Goal: Task Accomplishment & Management: Use online tool/utility

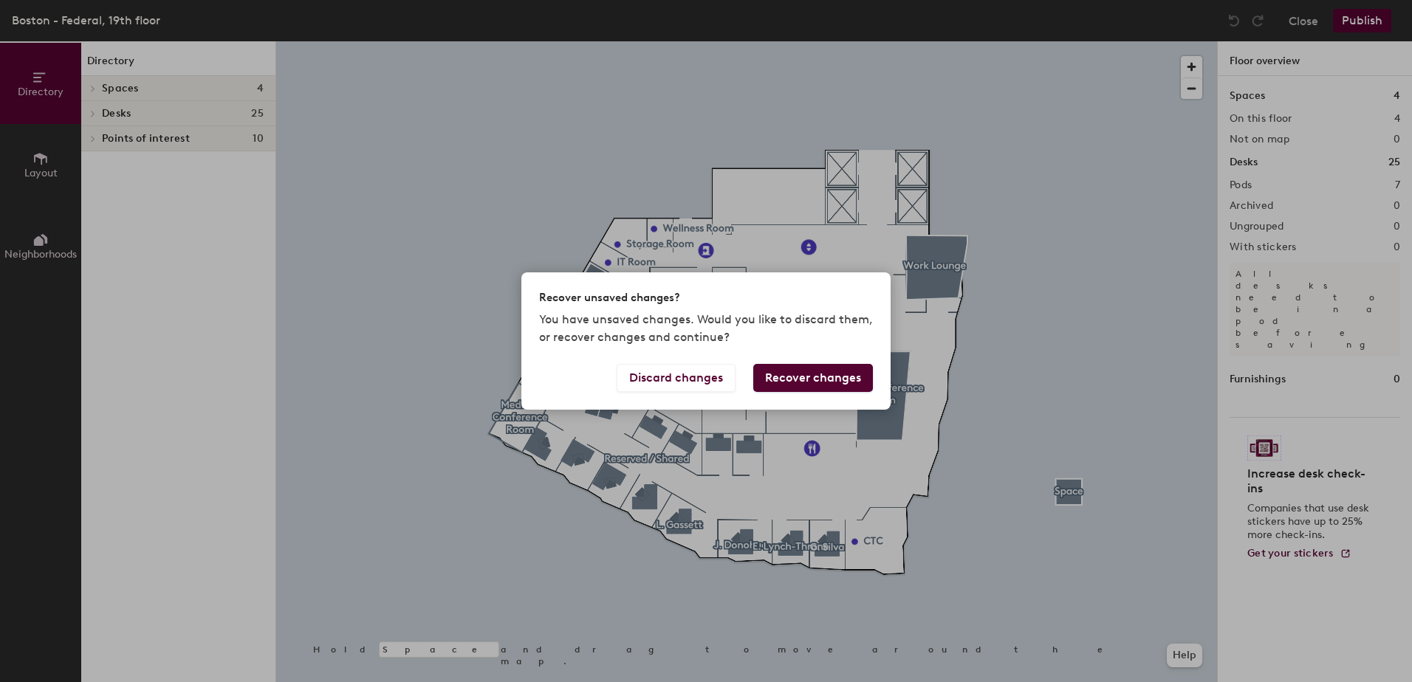
click at [719, 83] on div "Recover unsaved changes? You have unsaved changes. Would you like to discard th…" at bounding box center [706, 341] width 1412 height 682
click at [666, 382] on button "Discard changes" at bounding box center [676, 378] width 119 height 28
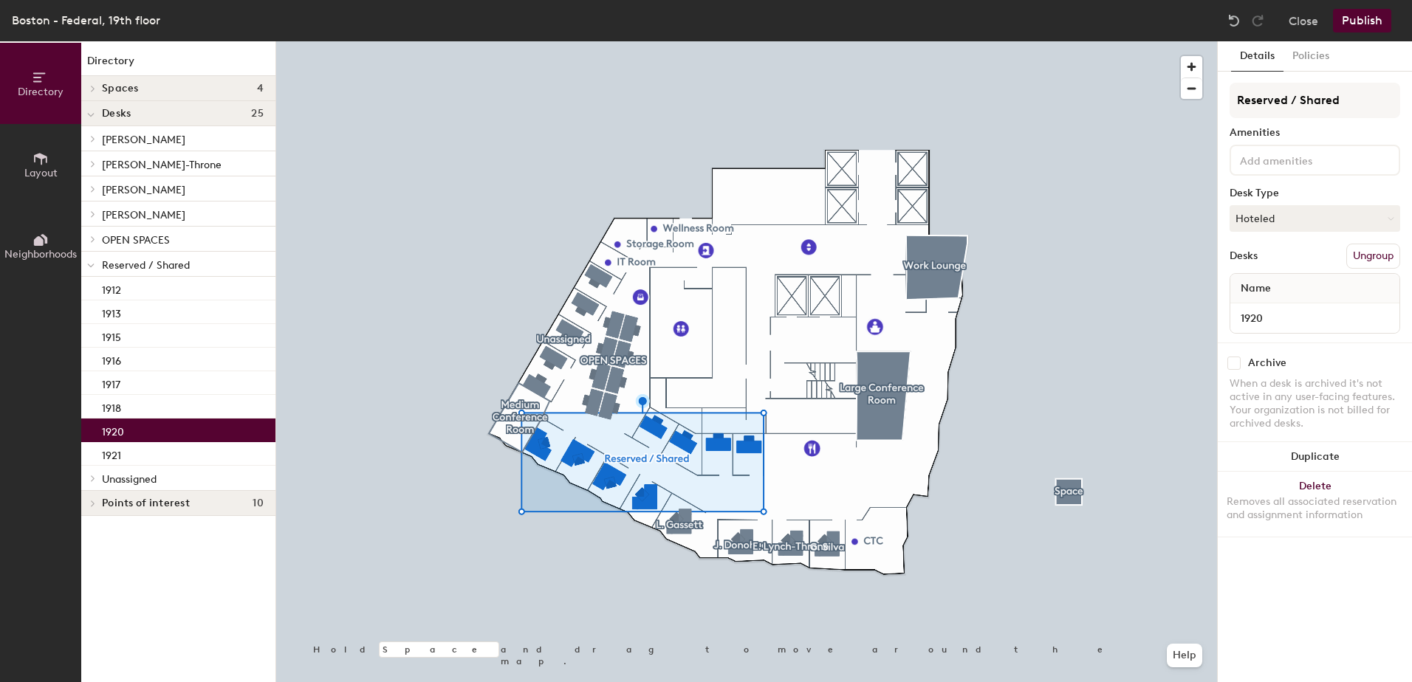
click at [115, 434] on p "1920" at bounding box center [113, 430] width 22 height 17
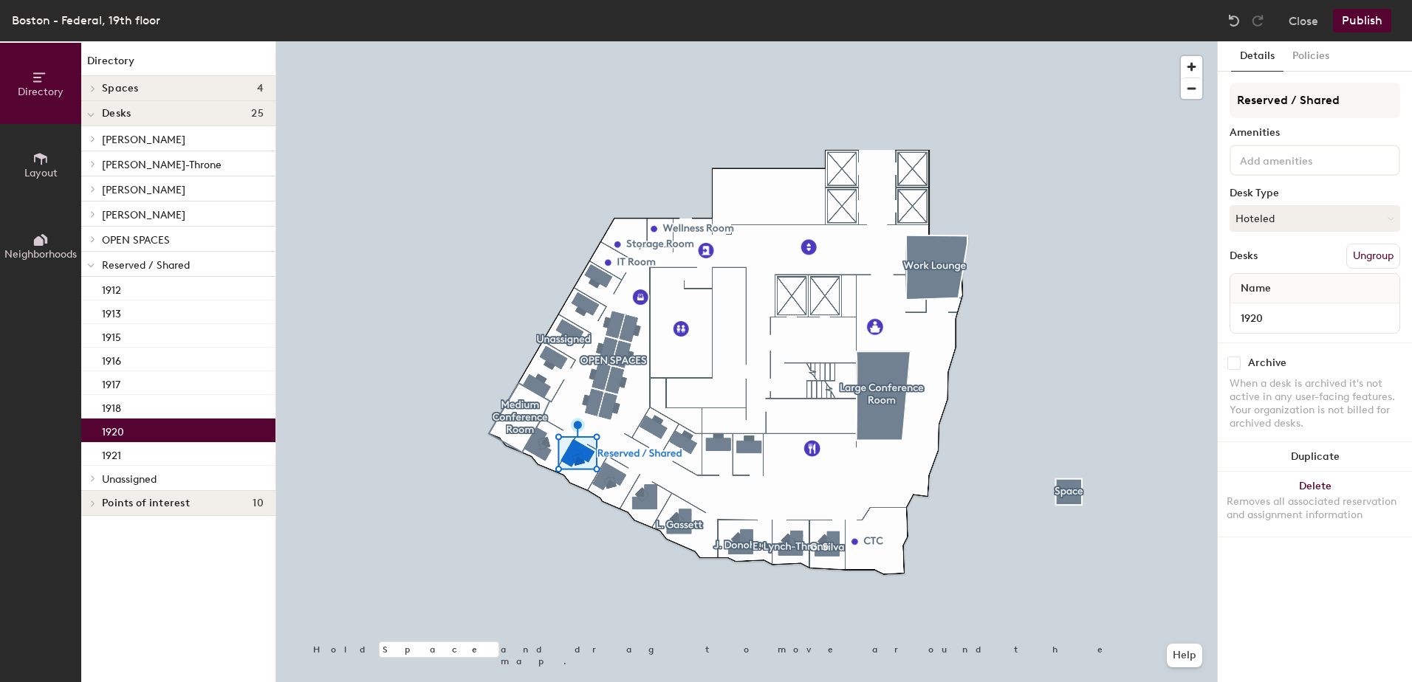
click at [1320, 17] on div "Close Publish" at bounding box center [1311, 21] width 178 height 24
click at [1308, 19] on button "Close" at bounding box center [1304, 21] width 30 height 24
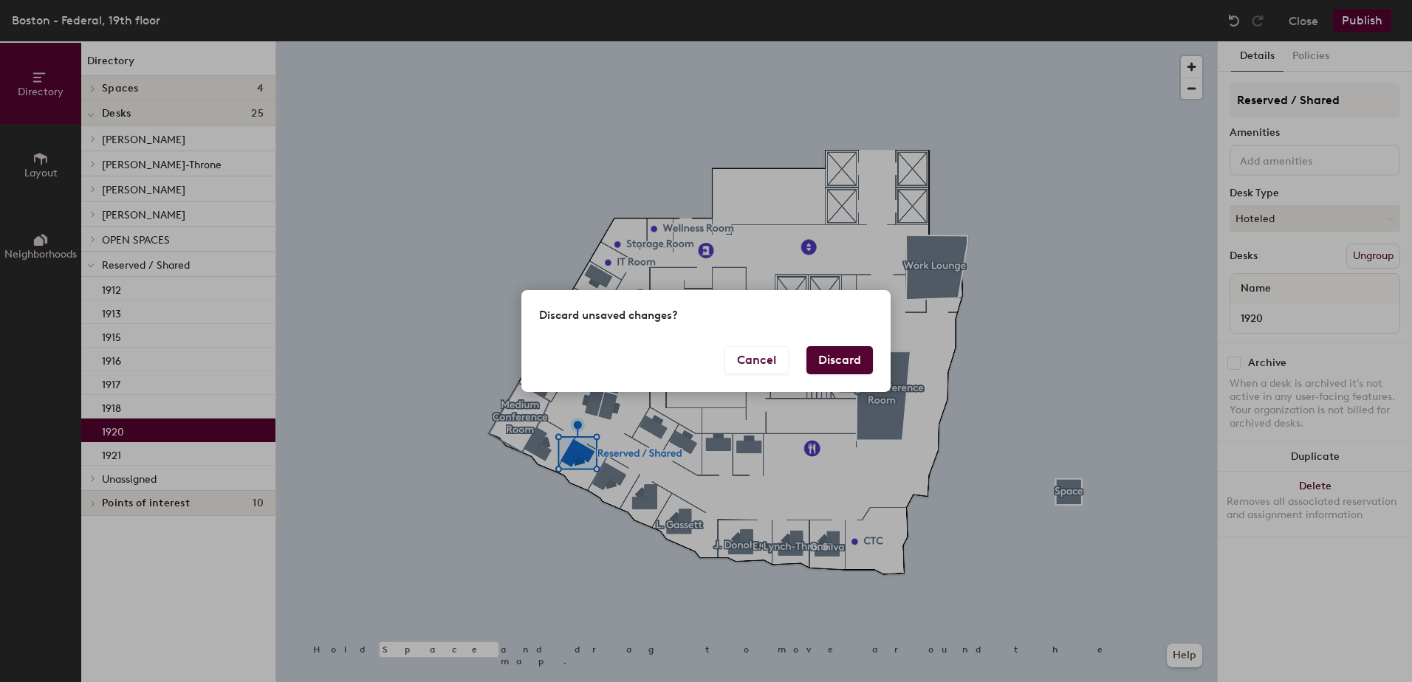
click at [846, 362] on button "Discard" at bounding box center [840, 360] width 66 height 28
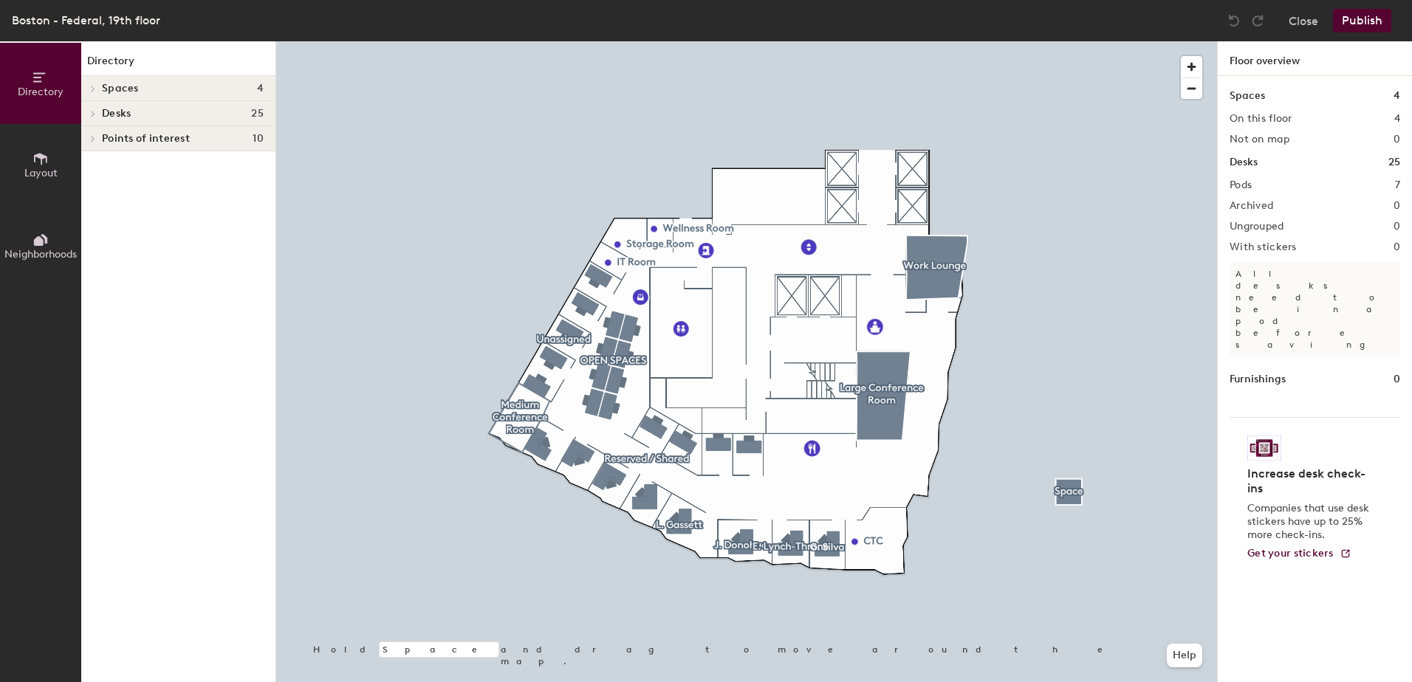
click at [83, 86] on div at bounding box center [90, 88] width 19 height 24
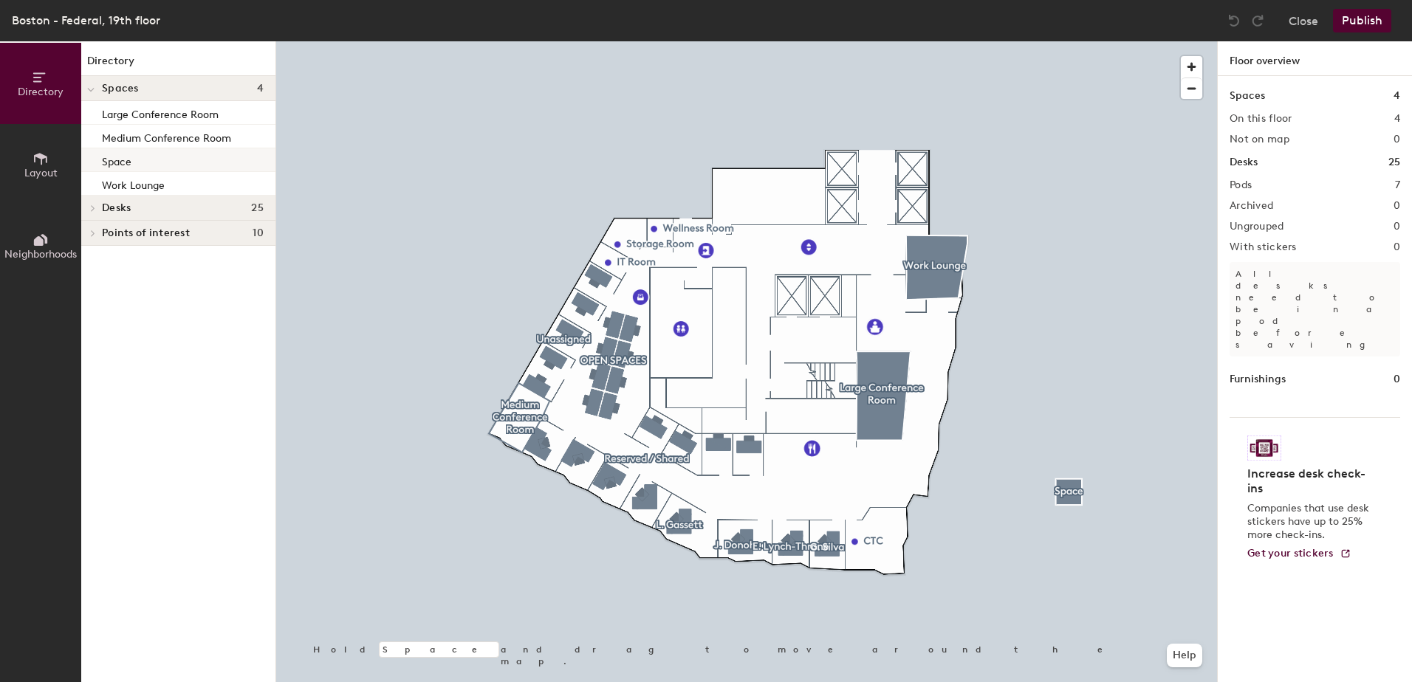
click at [95, 154] on div "Space" at bounding box center [178, 160] width 194 height 24
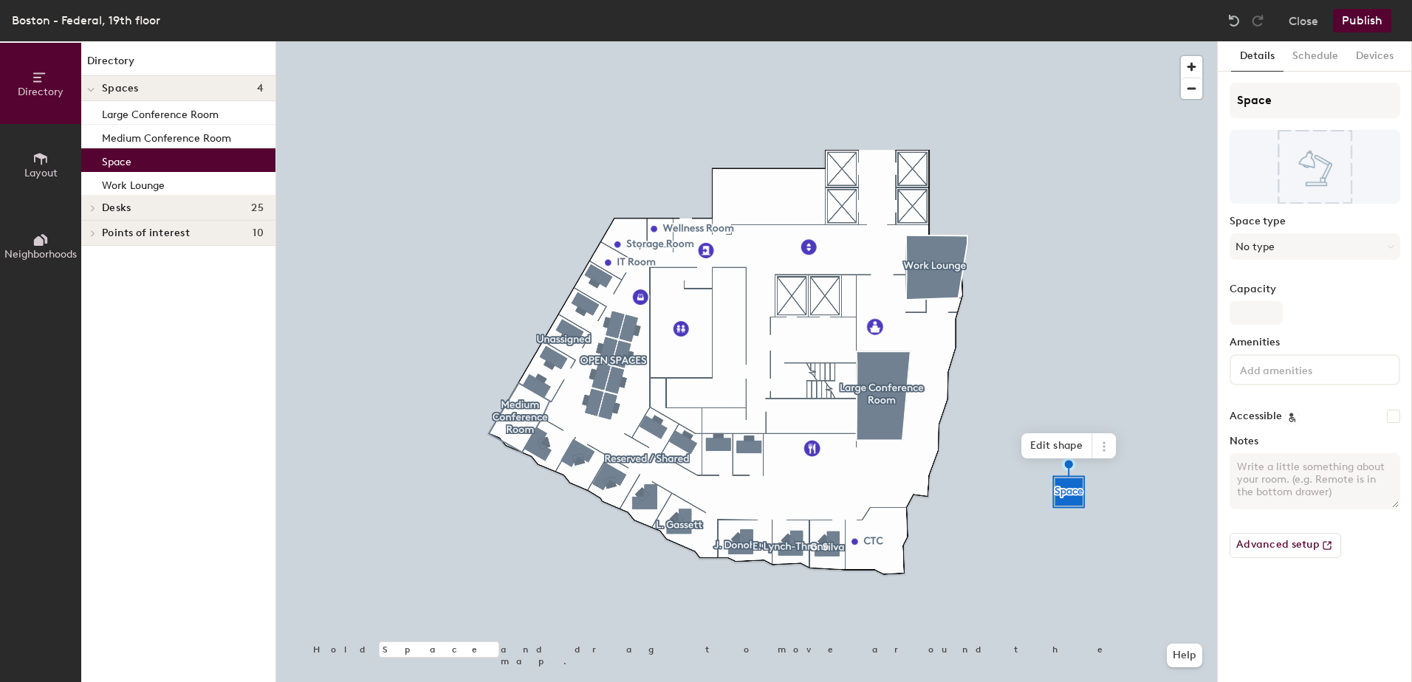
click at [100, 203] on div "Desks 25" at bounding box center [178, 208] width 194 height 25
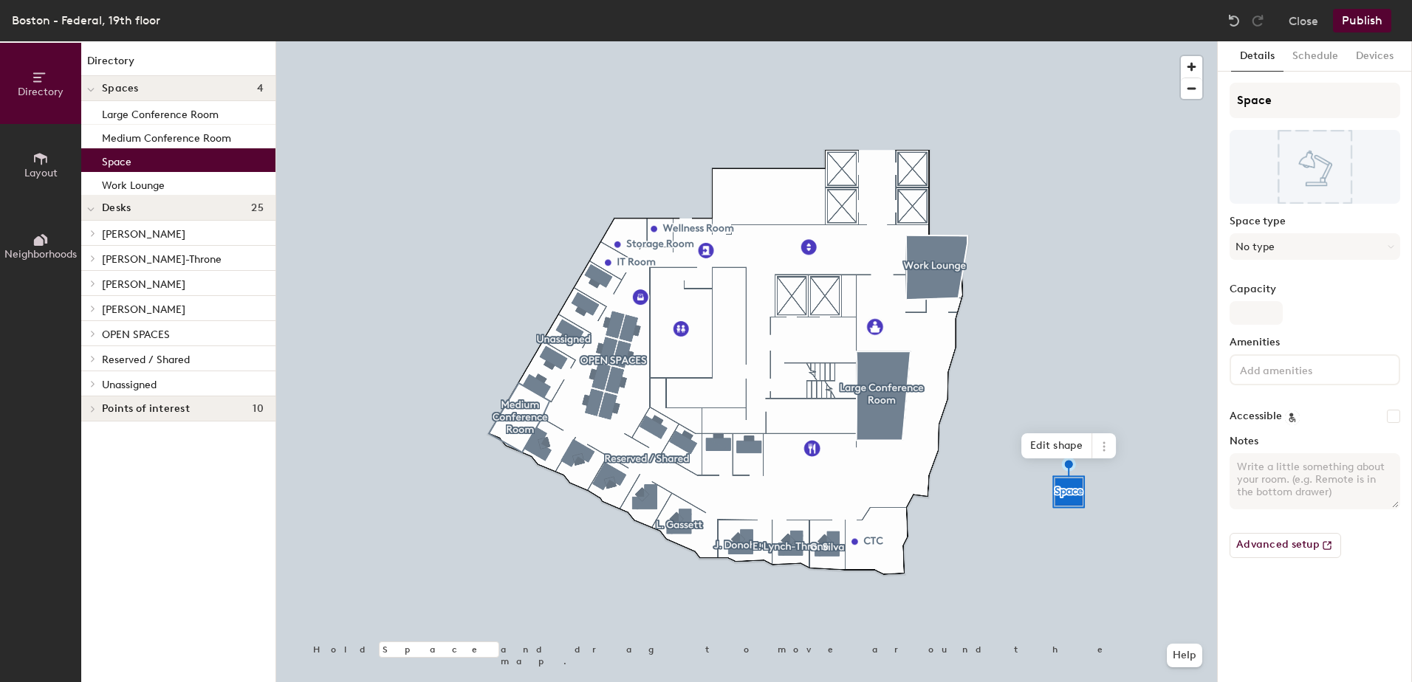
click at [92, 355] on icon at bounding box center [93, 358] width 6 height 7
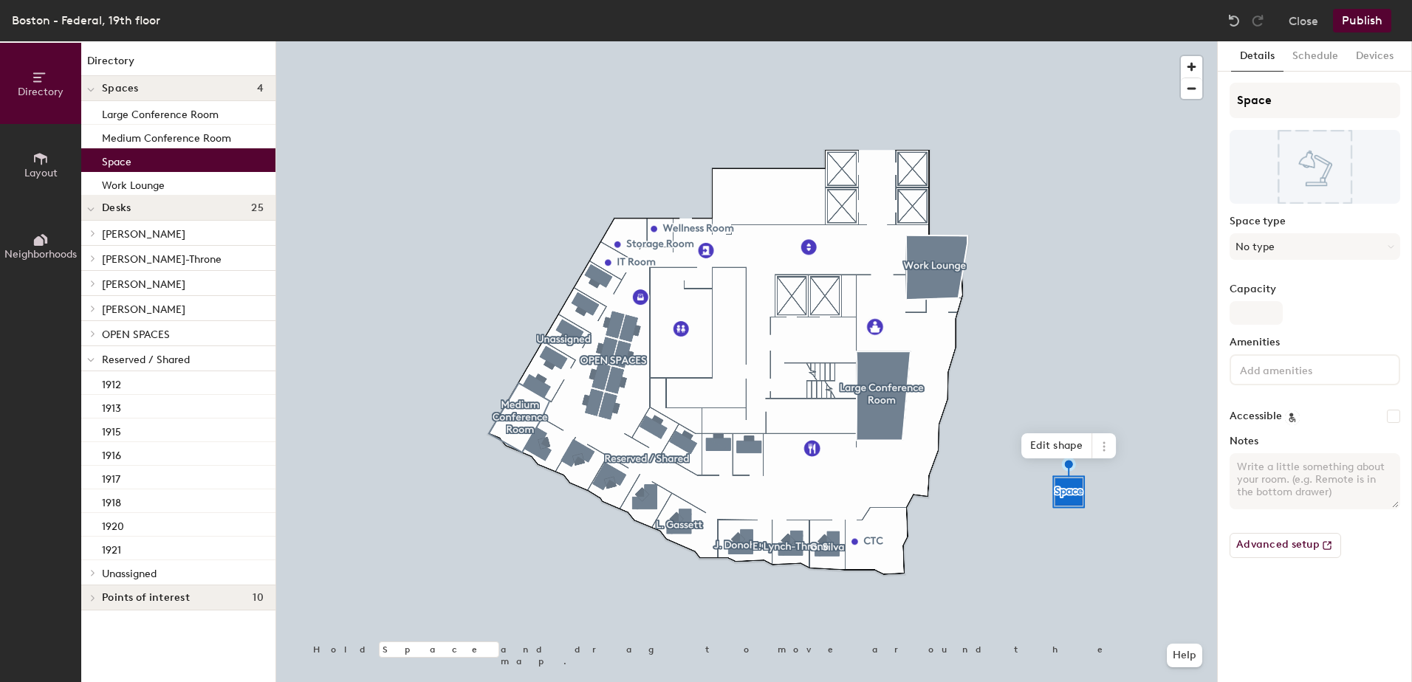
click at [90, 573] on icon at bounding box center [93, 572] width 6 height 7
click at [87, 329] on div at bounding box center [90, 333] width 19 height 24
click at [97, 330] on div at bounding box center [90, 333] width 19 height 24
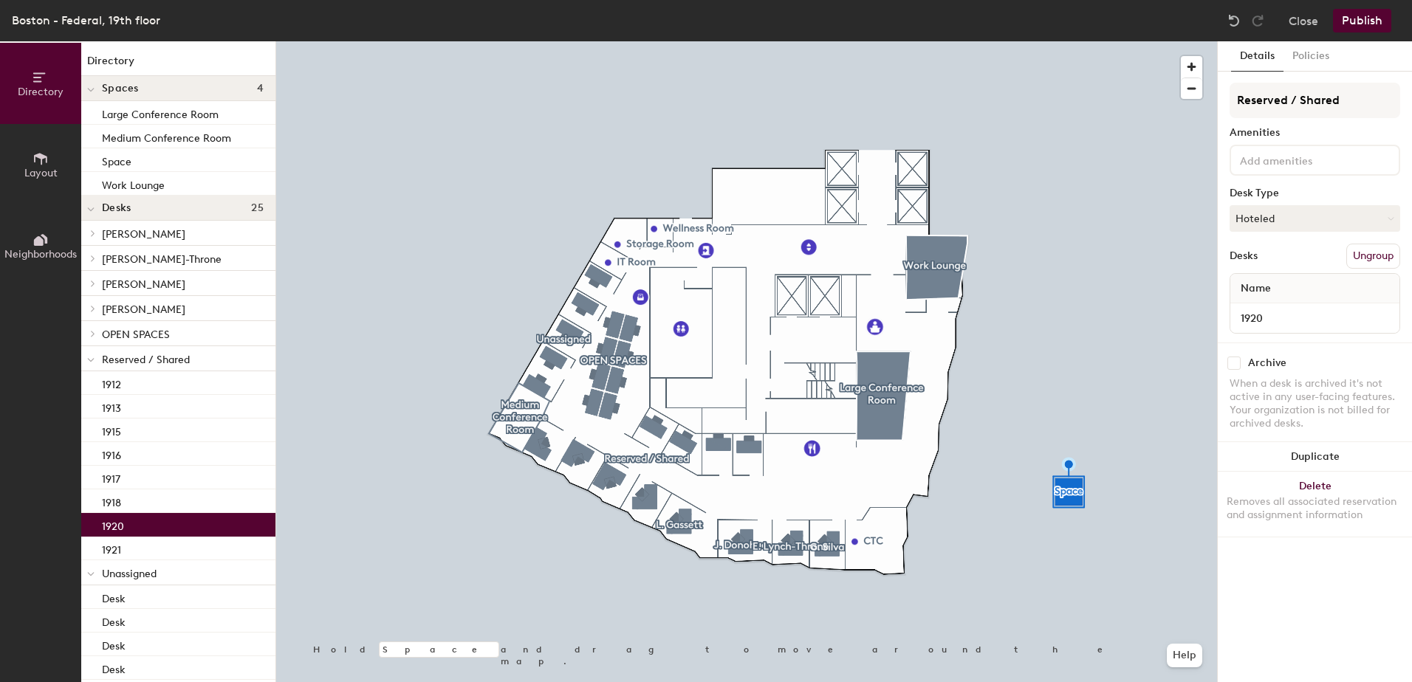
click at [117, 532] on p "1920" at bounding box center [113, 524] width 22 height 17
click at [152, 542] on div "1921" at bounding box center [178, 549] width 194 height 24
click at [148, 522] on div "1920" at bounding box center [178, 525] width 194 height 24
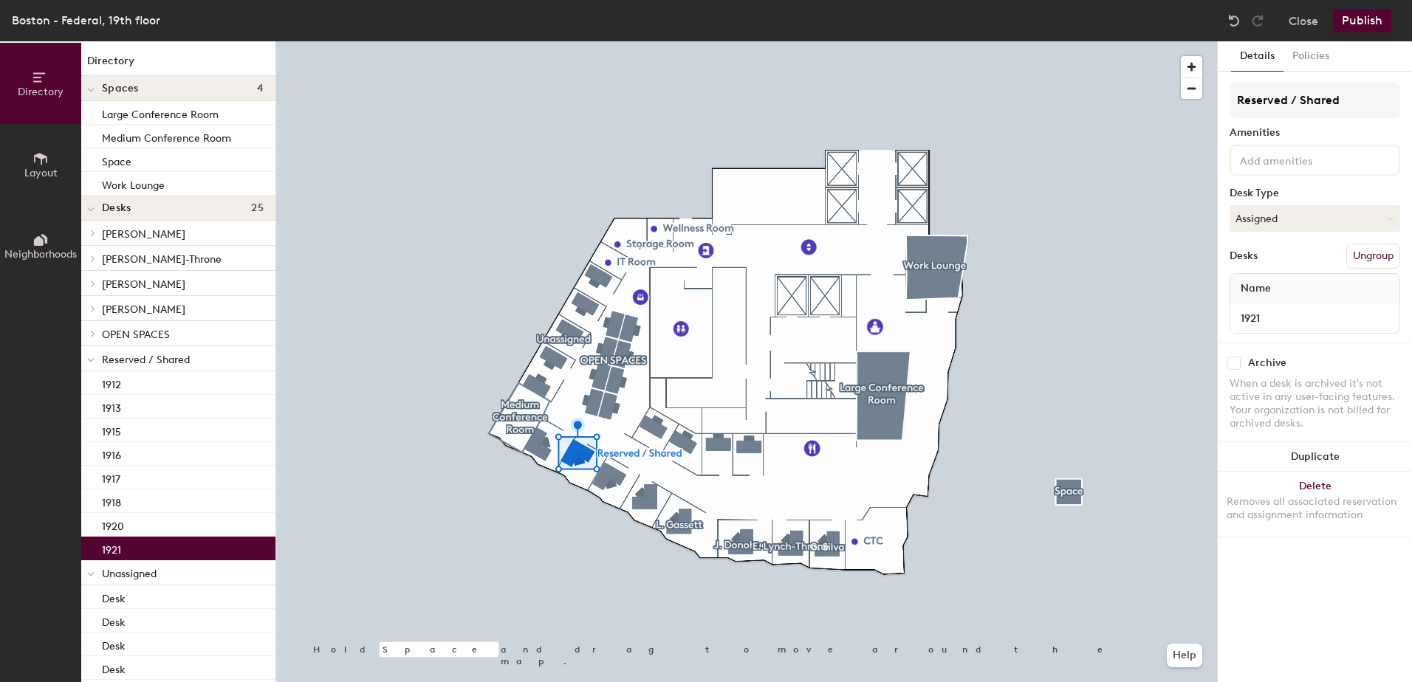
click at [129, 547] on div "1921" at bounding box center [178, 549] width 194 height 24
click at [135, 527] on div "1920" at bounding box center [178, 525] width 194 height 24
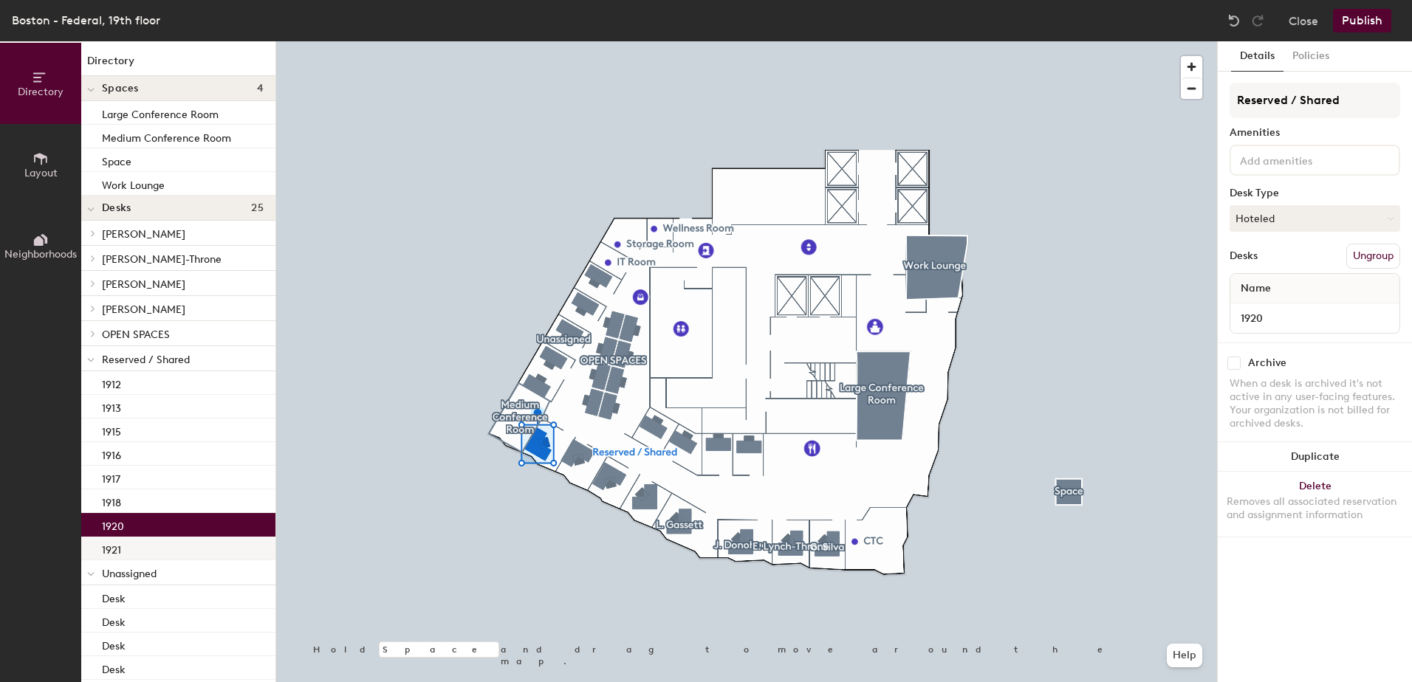
click at [134, 555] on div "1921" at bounding box center [178, 549] width 194 height 24
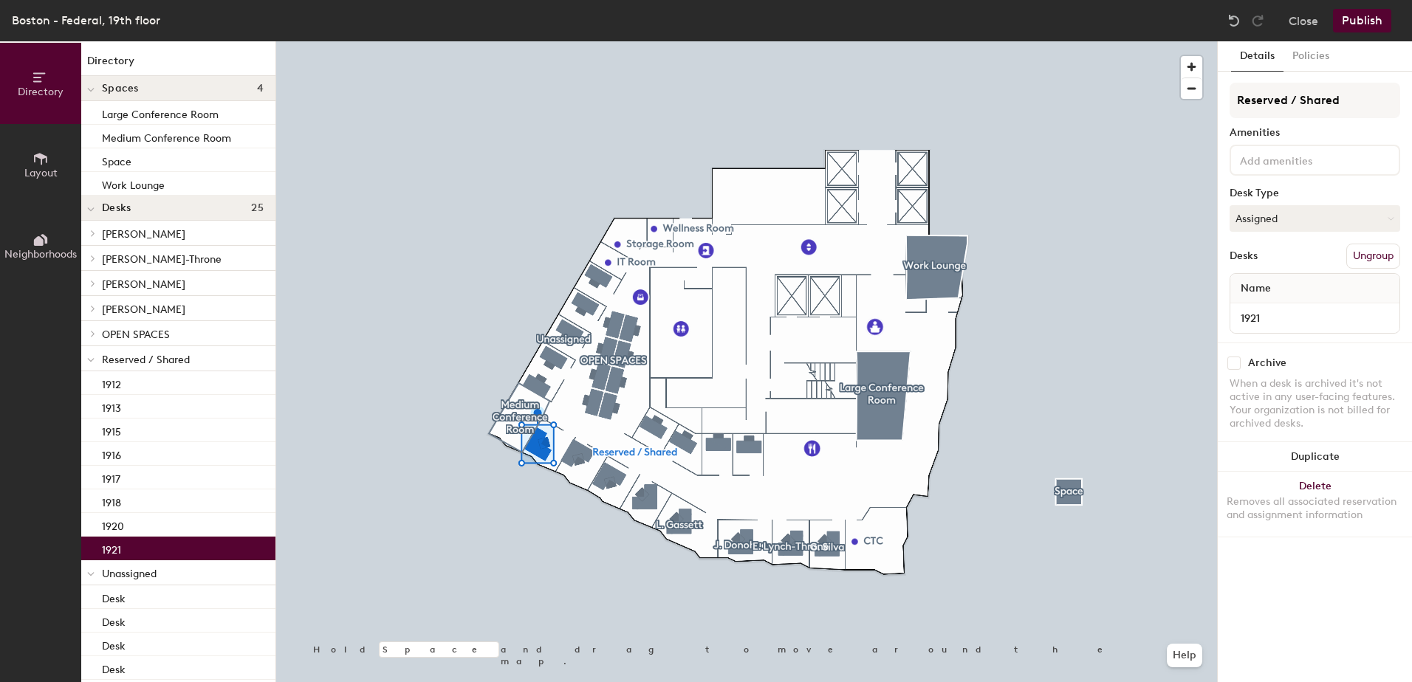
click at [143, 537] on div "1921" at bounding box center [178, 549] width 194 height 24
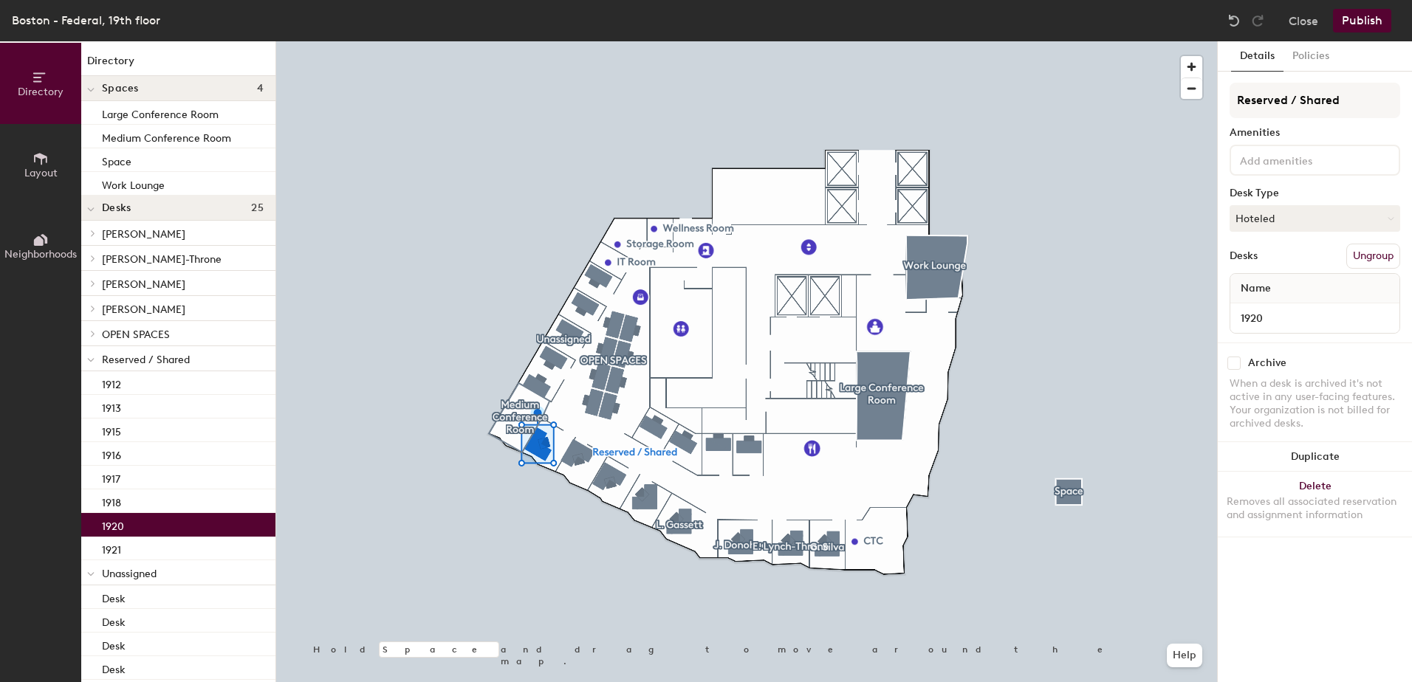
click at [153, 526] on div "1920" at bounding box center [178, 525] width 194 height 24
click at [1344, 210] on button "Hoteled" at bounding box center [1315, 218] width 171 height 27
click at [1323, 262] on div "Assigned" at bounding box center [1305, 264] width 148 height 22
click at [1369, 24] on button "Publish" at bounding box center [1362, 21] width 58 height 24
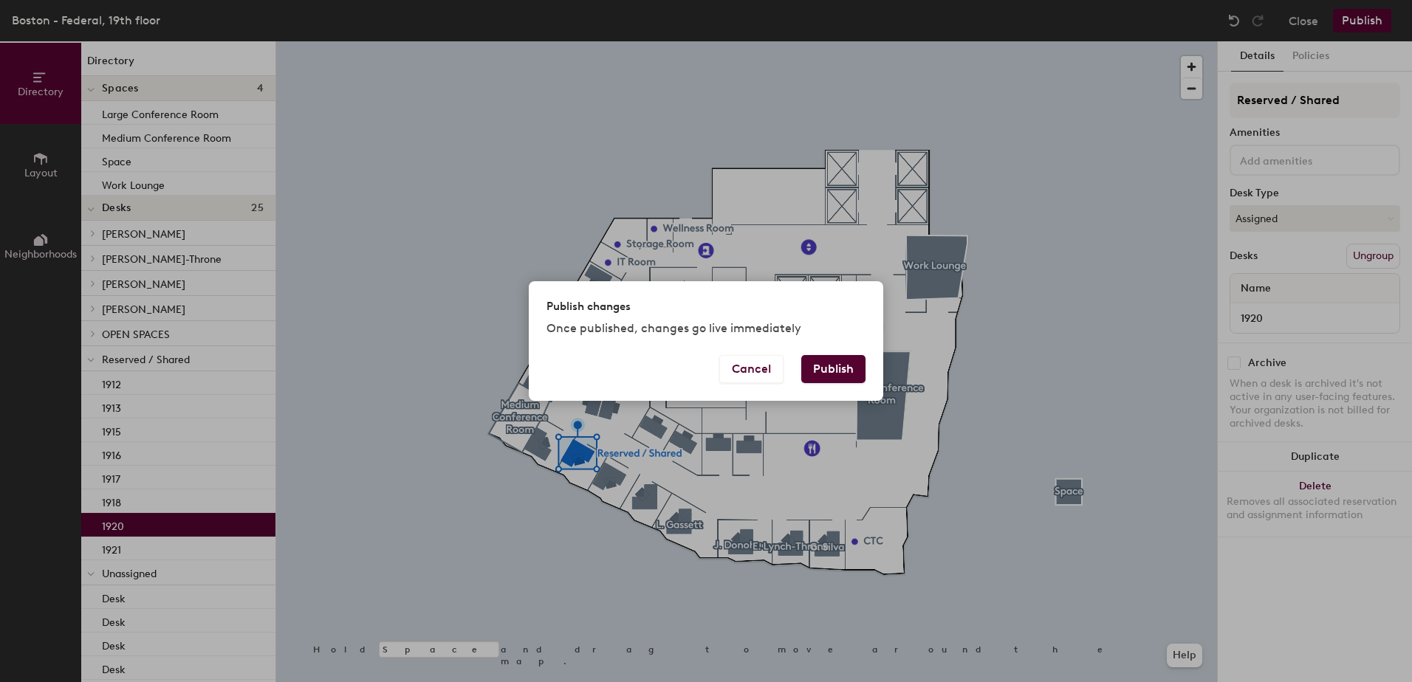
click at [832, 363] on button "Publish" at bounding box center [833, 369] width 64 height 28
